Goal: Register for event/course

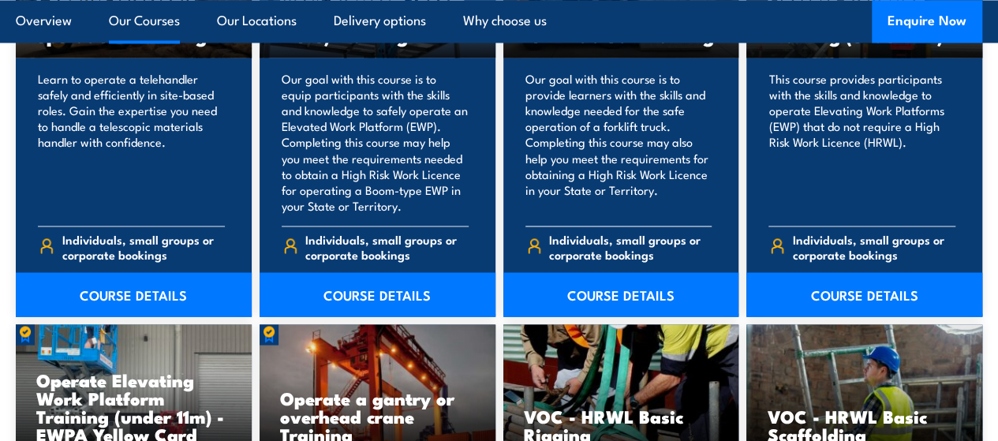
scroll to position [1300, 0]
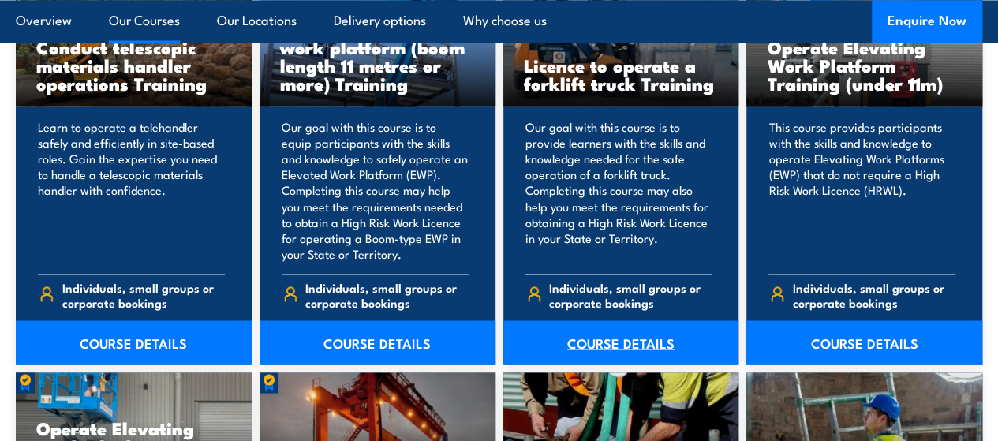
click at [626, 365] on link "COURSE DETAILS" at bounding box center [621, 342] width 236 height 44
click at [625, 365] on link "COURSE DETAILS" at bounding box center [621, 342] width 236 height 44
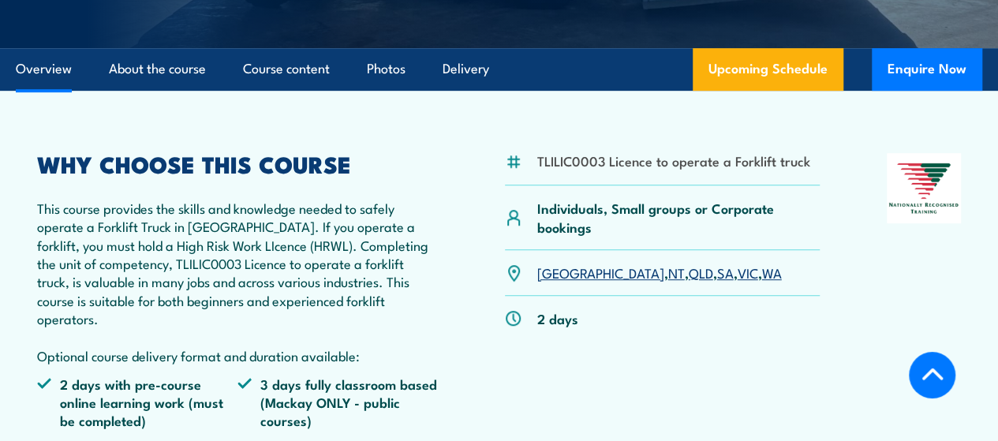
scroll to position [473, 0]
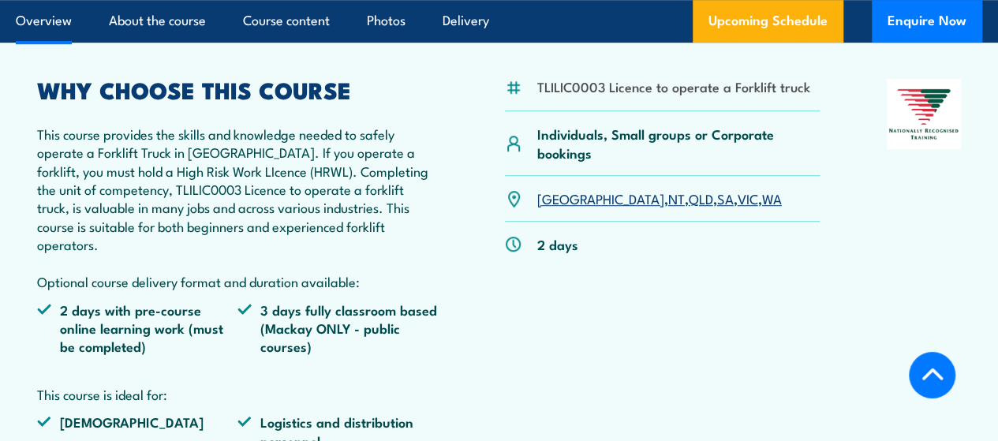
click at [762, 208] on link "WA" at bounding box center [772, 198] width 20 height 19
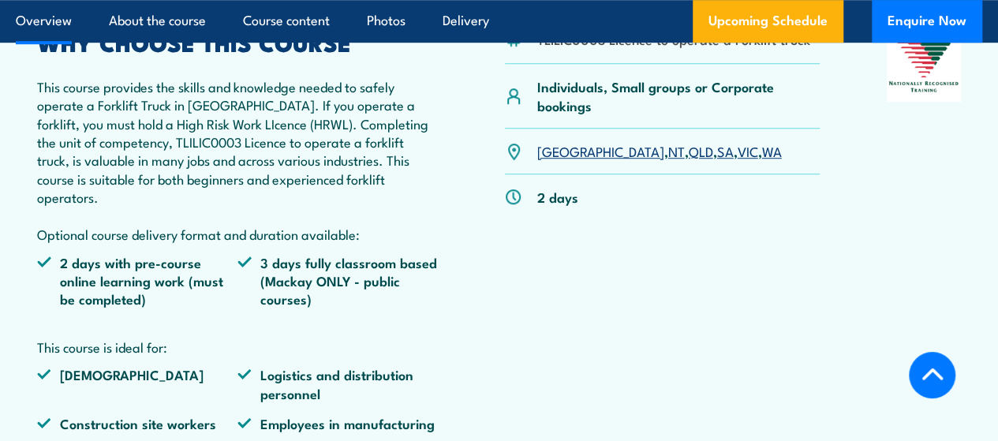
scroll to position [625, 0]
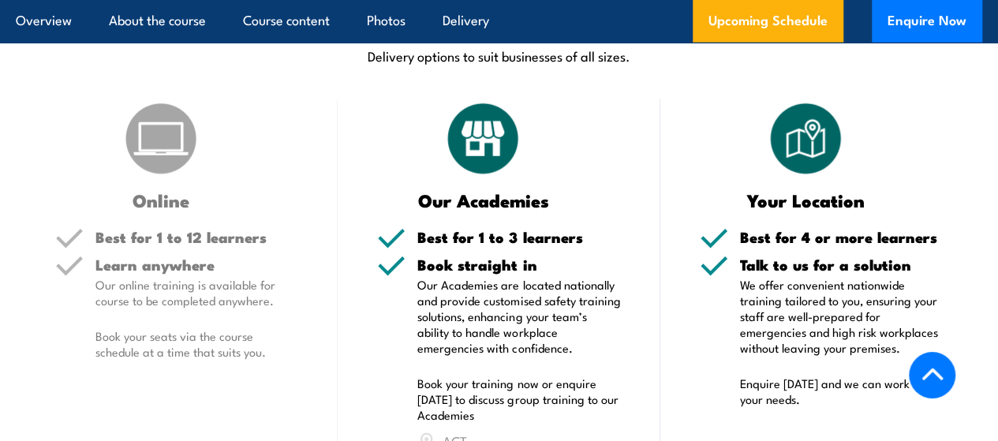
scroll to position [1575, 0]
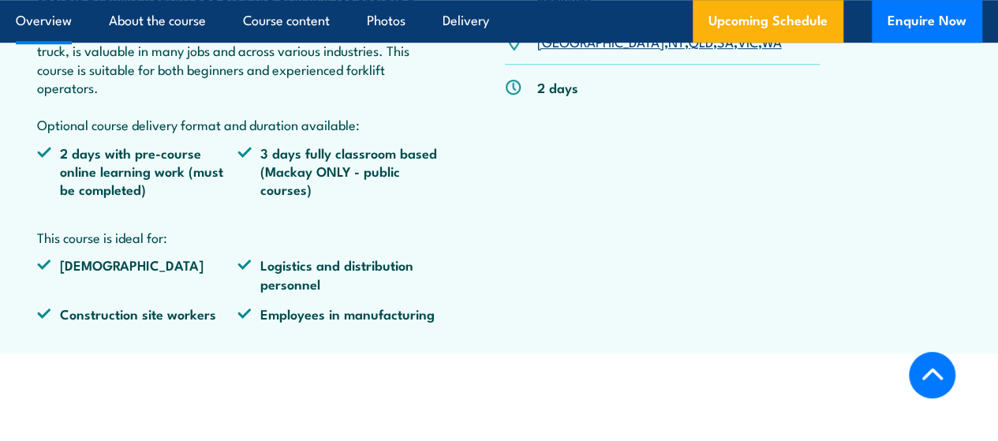
scroll to position [631, 0]
